Goal: Task Accomplishment & Management: Use online tool/utility

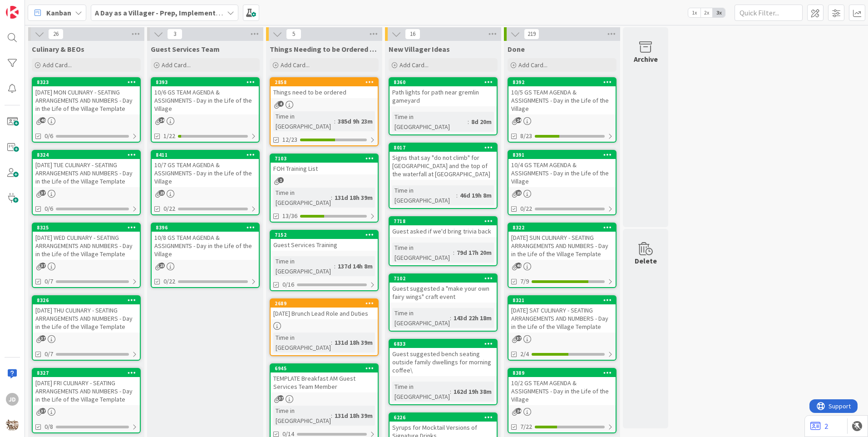
click at [215, 101] on div "10/6 GS TEAM AGENDA & ASSIGNMENTS - Day in the Life of the Village" at bounding box center [205, 100] width 107 height 28
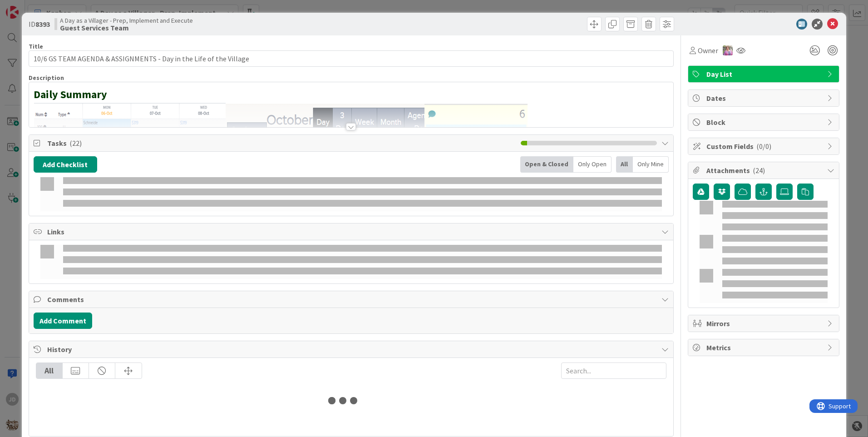
click at [349, 128] on div at bounding box center [351, 126] width 10 height 7
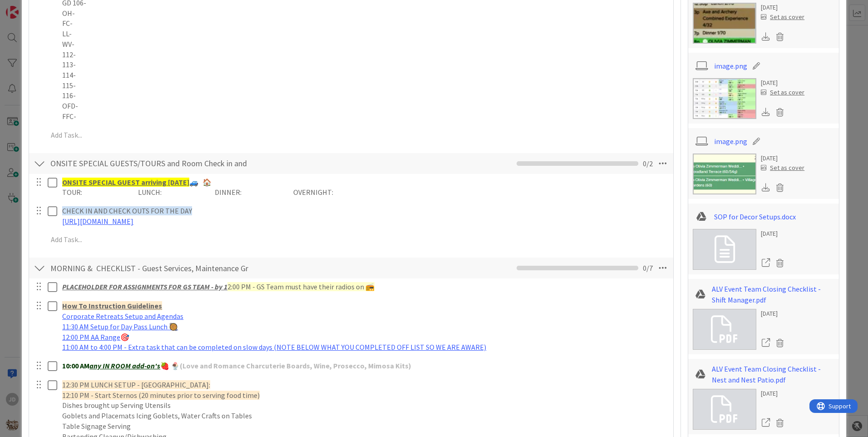
scroll to position [227, 0]
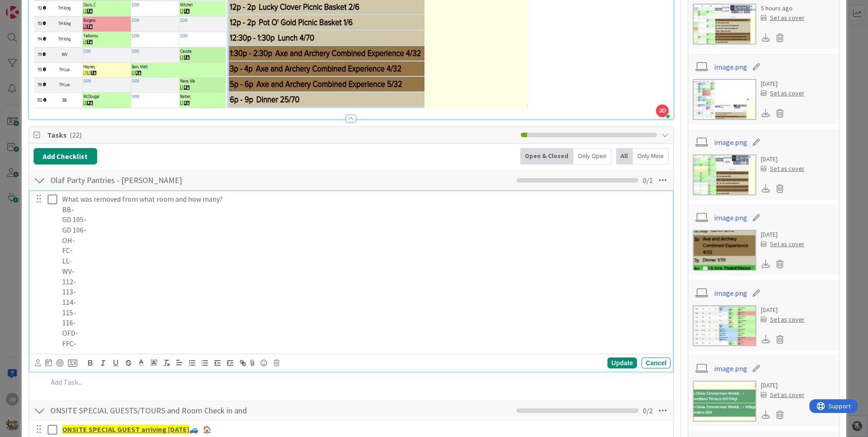
click at [184, 227] on p "GD 106-" at bounding box center [364, 230] width 605 height 10
click at [53, 200] on icon at bounding box center [53, 199] width 10 height 11
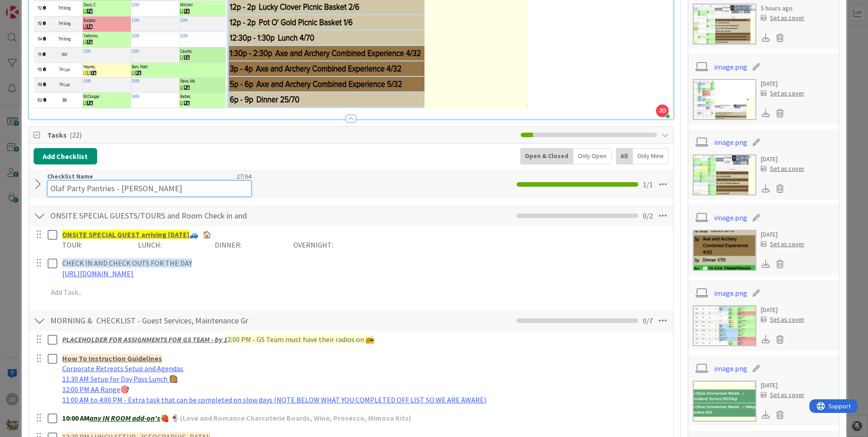
click at [66, 184] on input "Olaf Party Pantries - [PERSON_NAME]" at bounding box center [149, 188] width 204 height 16
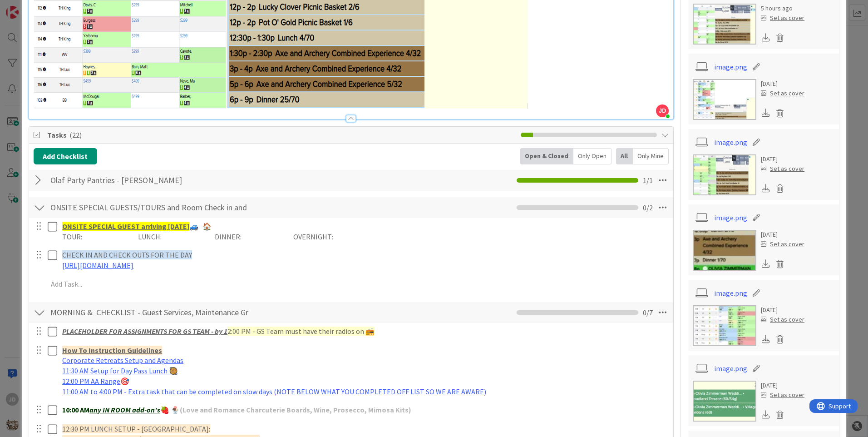
click at [44, 187] on div at bounding box center [40, 180] width 12 height 16
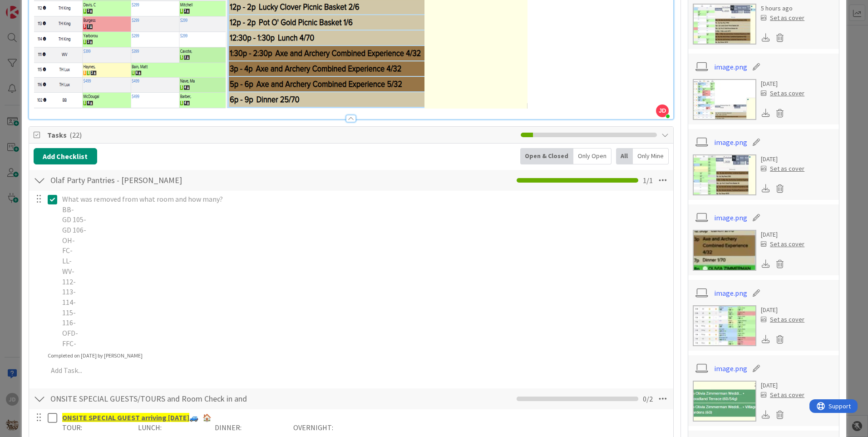
click at [41, 182] on div at bounding box center [40, 180] width 12 height 16
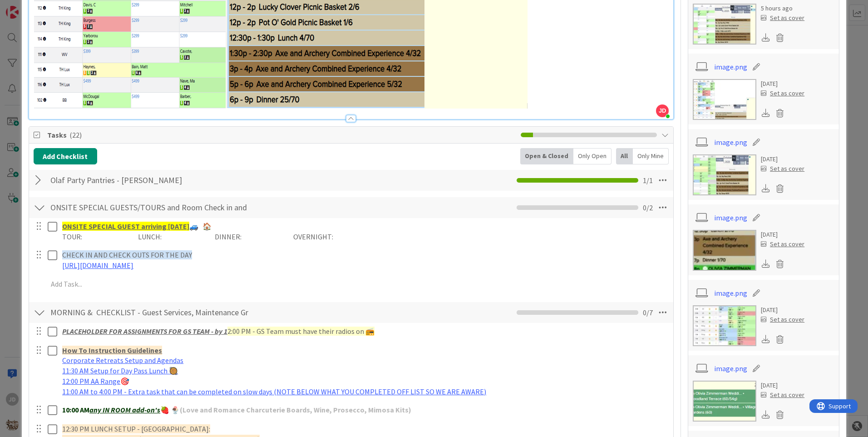
click at [41, 182] on div at bounding box center [40, 180] width 12 height 16
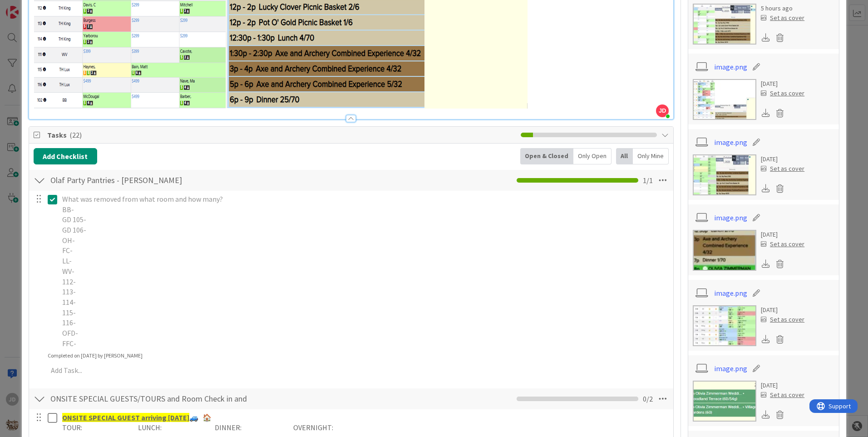
click at [89, 215] on p "GD 105-" at bounding box center [364, 219] width 605 height 10
click at [56, 199] on icon at bounding box center [53, 199] width 10 height 11
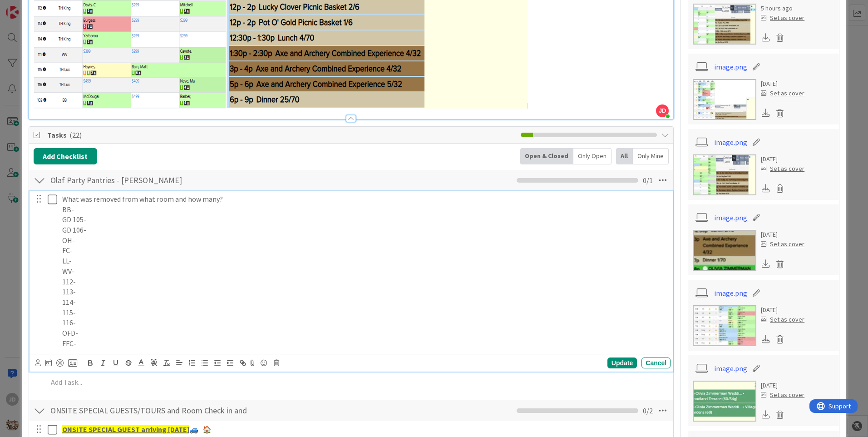
click at [92, 210] on p "BB-" at bounding box center [364, 209] width 605 height 10
click at [367, 338] on p "FFC-" at bounding box center [364, 343] width 605 height 10
click at [129, 205] on p "BB-1frapp" at bounding box center [364, 209] width 605 height 10
click at [652, 359] on div "Cancel" at bounding box center [656, 362] width 29 height 11
